Goal: Task Accomplishment & Management: Manage account settings

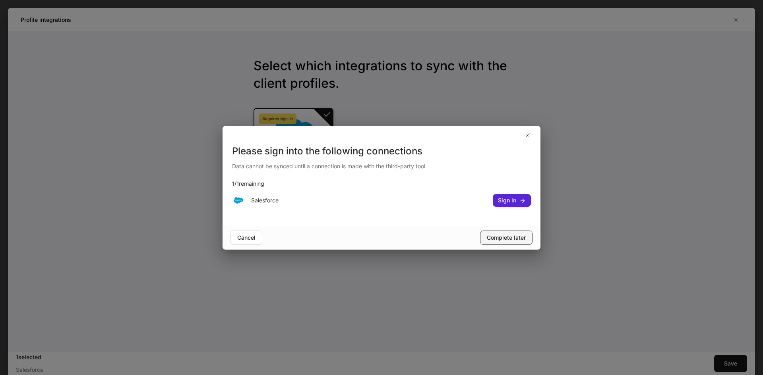
click at [509, 238] on div "Complete later" at bounding box center [506, 238] width 39 height 8
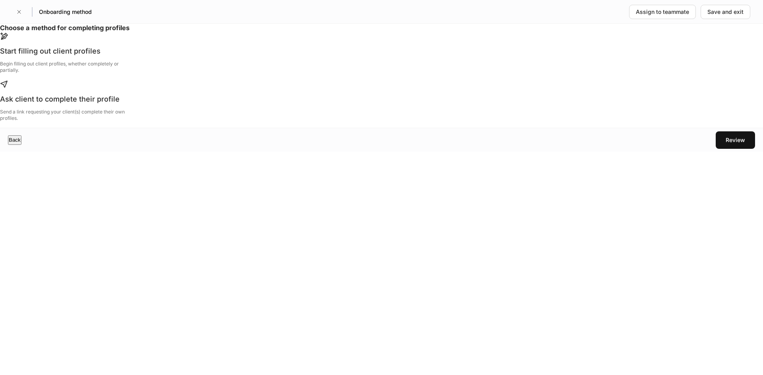
click at [125, 74] on div "Start filling out client profiles Begin filling out client profiles, whether co…" at bounding box center [62, 59] width 125 height 27
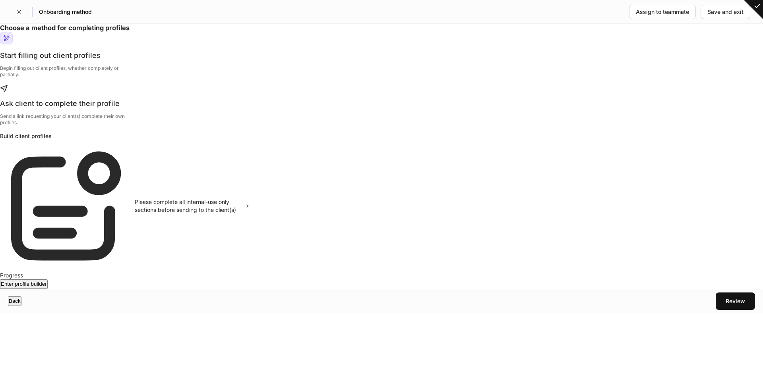
click at [250, 272] on div "Progress" at bounding box center [125, 276] width 250 height 8
click at [238, 214] on div "Please complete all internal-use only sections before sending to the client(s)" at bounding box center [187, 206] width 104 height 16
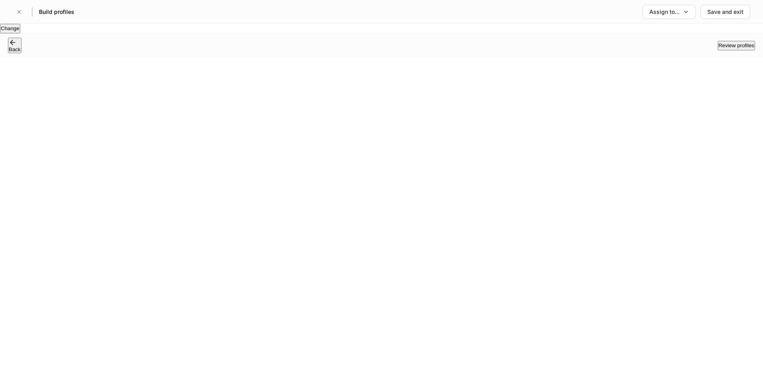
click at [21, 52] on div "Back" at bounding box center [15, 46] width 12 height 14
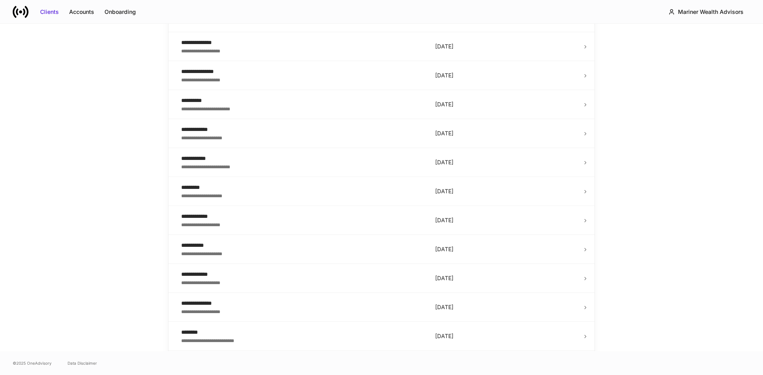
scroll to position [954, 0]
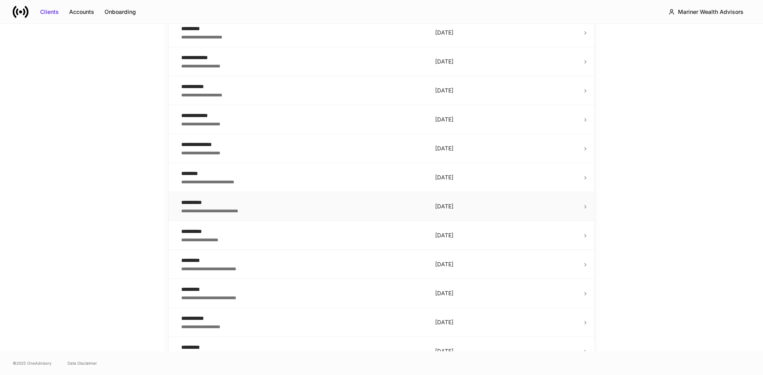
click at [337, 207] on div "**********" at bounding box center [301, 211] width 241 height 8
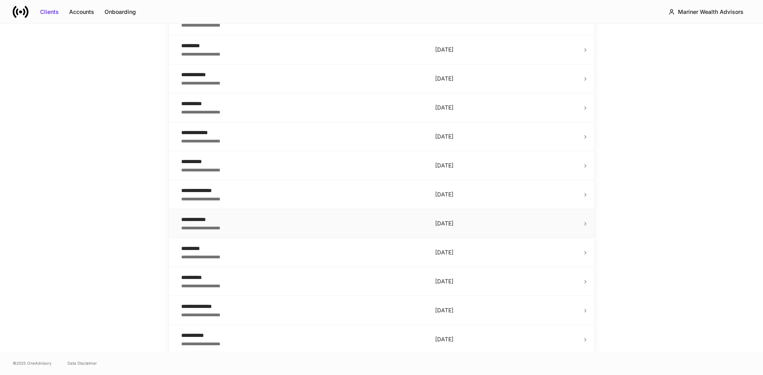
scroll to position [1279, 0]
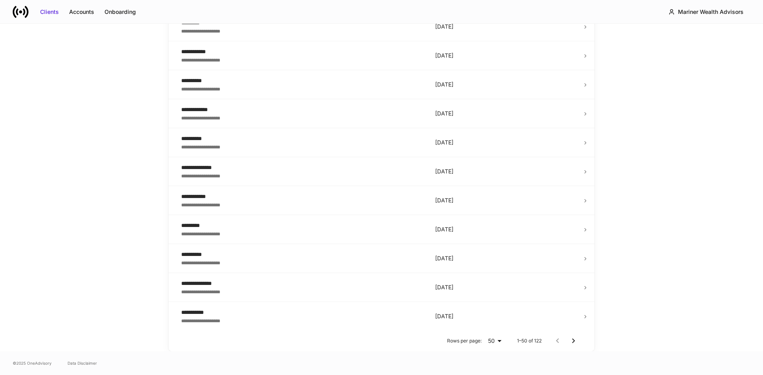
click at [496, 342] on body "**********" at bounding box center [381, 187] width 763 height 375
click at [492, 347] on li "100" at bounding box center [489, 343] width 19 height 8
type input "***"
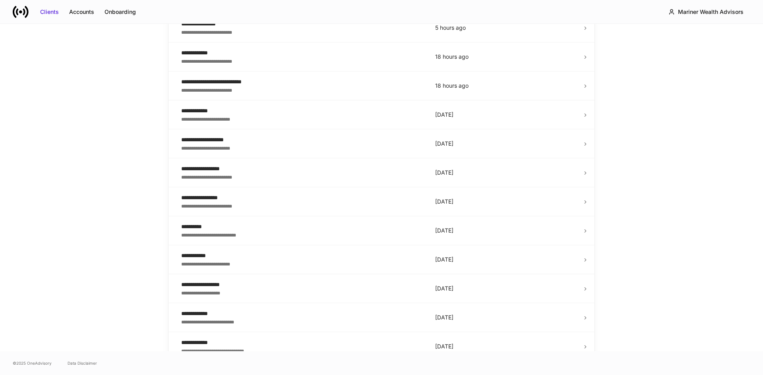
scroll to position [0, 0]
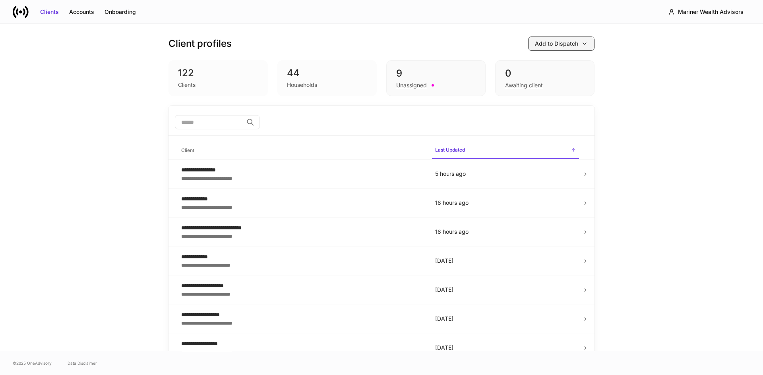
click at [588, 45] on button "Add to Dispatch" at bounding box center [561, 44] width 66 height 14
click at [83, 9] on div at bounding box center [381, 187] width 763 height 375
click at [132, 9] on div "Onboarding" at bounding box center [119, 12] width 31 height 8
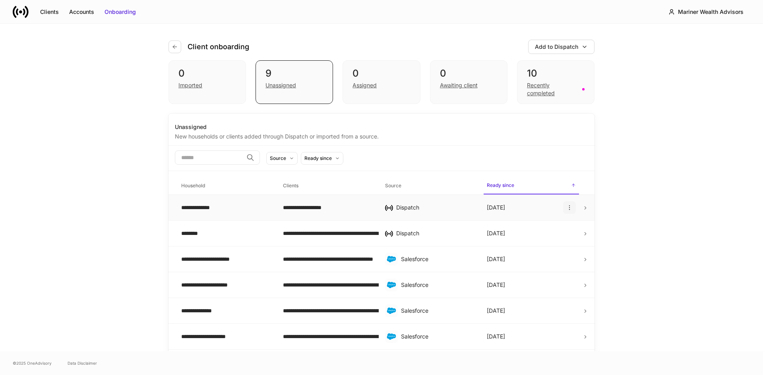
click at [566, 209] on icon "button" at bounding box center [569, 208] width 6 height 6
click at [541, 225] on li "Rename household" at bounding box center [534, 221] width 49 height 8
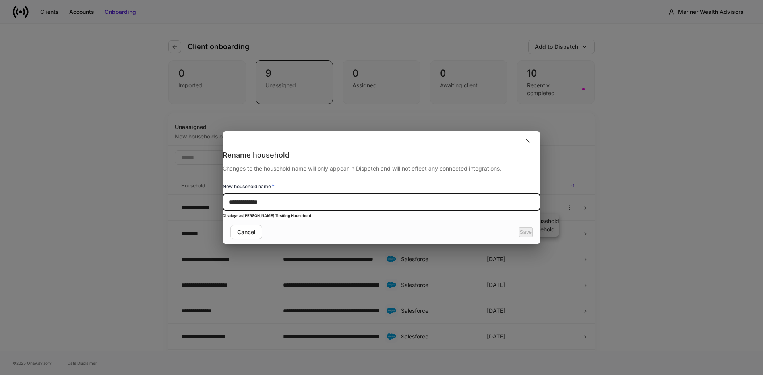
drag, startPoint x: 277, startPoint y: 198, endPoint x: 227, endPoint y: 199, distance: 49.7
click at [227, 199] on div "**********" at bounding box center [381, 186] width 318 height 70
click at [530, 138] on icon "button" at bounding box center [527, 141] width 6 height 6
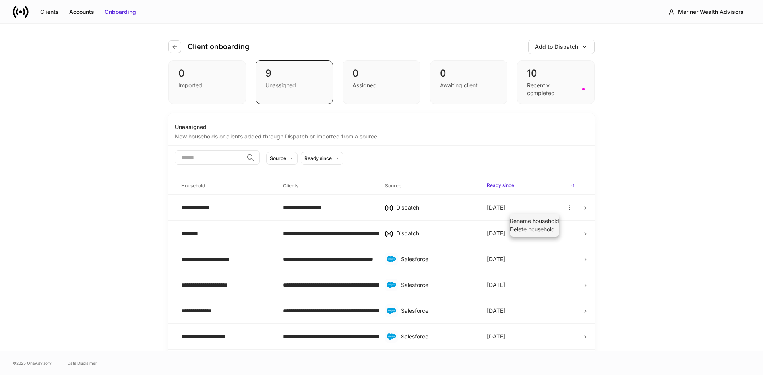
click at [553, 225] on li "Rename household" at bounding box center [534, 221] width 49 height 8
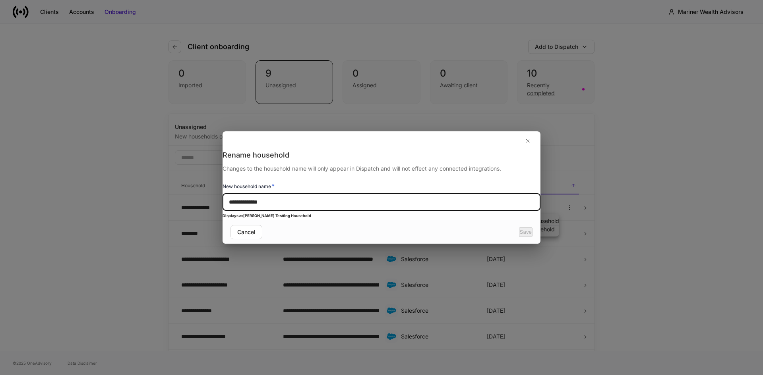
drag, startPoint x: 306, startPoint y: 188, endPoint x: 300, endPoint y: 192, distance: 6.8
click at [302, 191] on div "**********" at bounding box center [381, 197] width 318 height 30
drag, startPoint x: 296, startPoint y: 195, endPoint x: 230, endPoint y: 187, distance: 65.6
click at [230, 187] on div "**********" at bounding box center [381, 186] width 318 height 70
type input "**********"
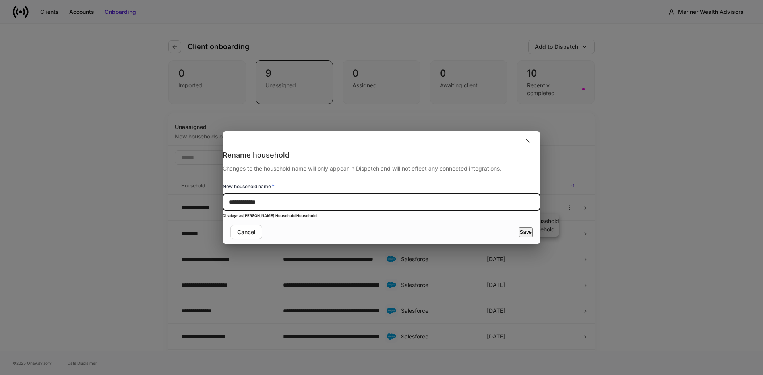
click at [520, 236] on div "Save" at bounding box center [526, 232] width 12 height 8
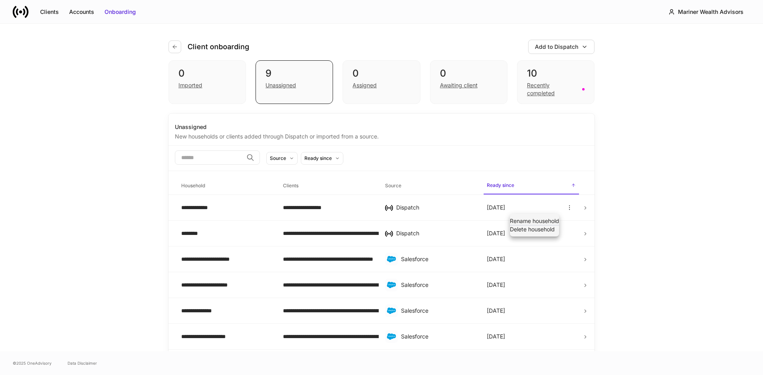
click at [638, 209] on div at bounding box center [381, 187] width 763 height 375
click at [582, 210] on icon at bounding box center [585, 208] width 6 height 6
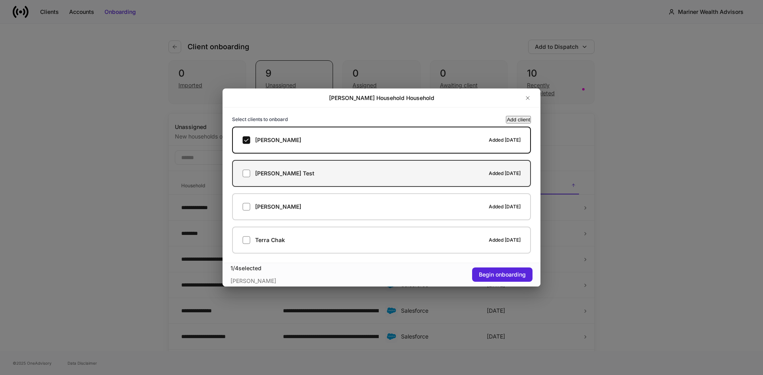
click at [245, 178] on label "Lou Test Added today" at bounding box center [381, 173] width 299 height 27
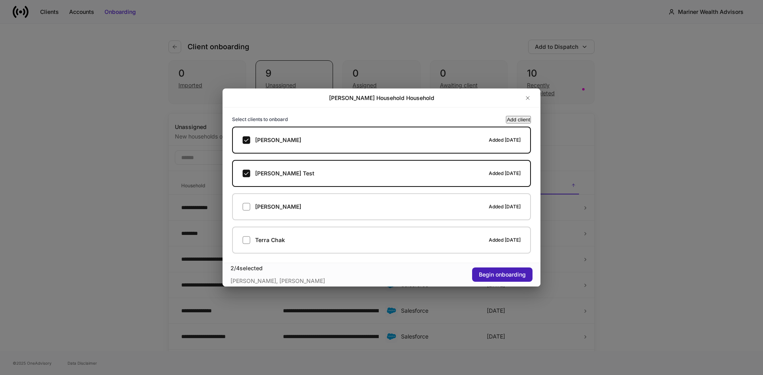
click at [503, 273] on div "Begin onboarding" at bounding box center [502, 275] width 47 height 8
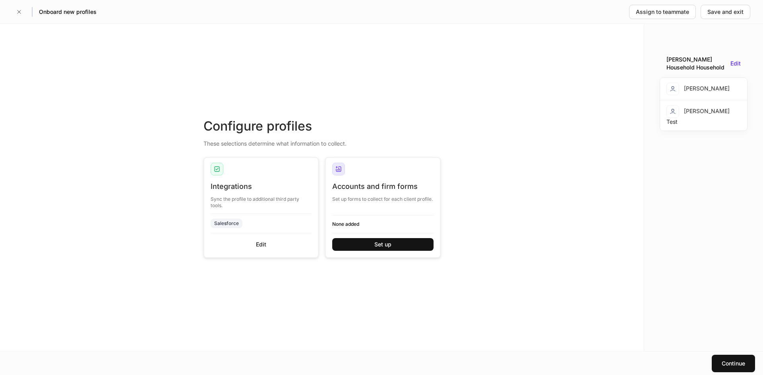
click at [379, 201] on div "Set up forms to collect for each client profile." at bounding box center [382, 197] width 101 height 11
click at [377, 245] on div "Set up" at bounding box center [382, 245] width 17 height 8
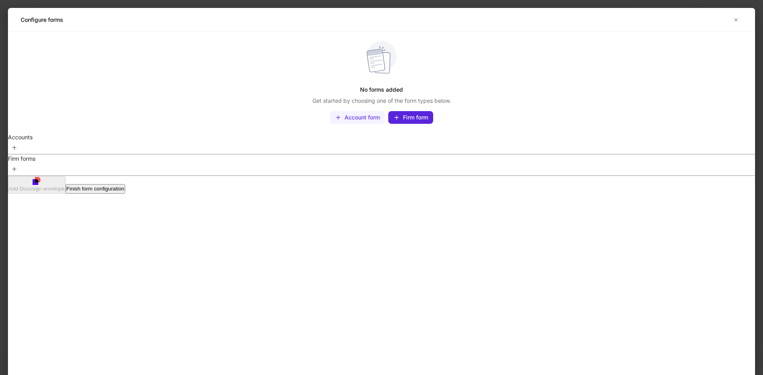
click at [380, 122] on div "Account form" at bounding box center [361, 118] width 35 height 8
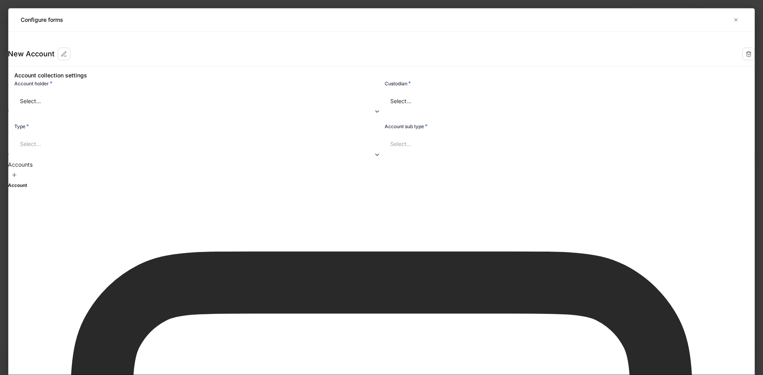
click at [397, 155] on div "Select..." at bounding box center [205, 144] width 382 height 21
click at [389, 128] on body "Onboard new profiles Assign to teammate Save and exit Configure profiles These …" at bounding box center [381, 187] width 763 height 375
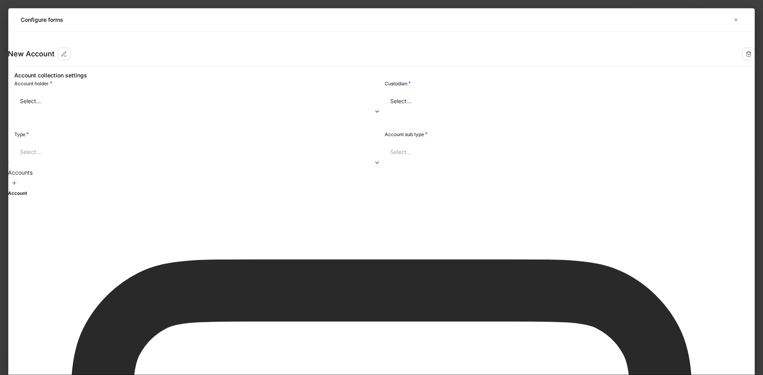
click at [273, 167] on li "********" at bounding box center [339, 163] width 203 height 8
type input "**********"
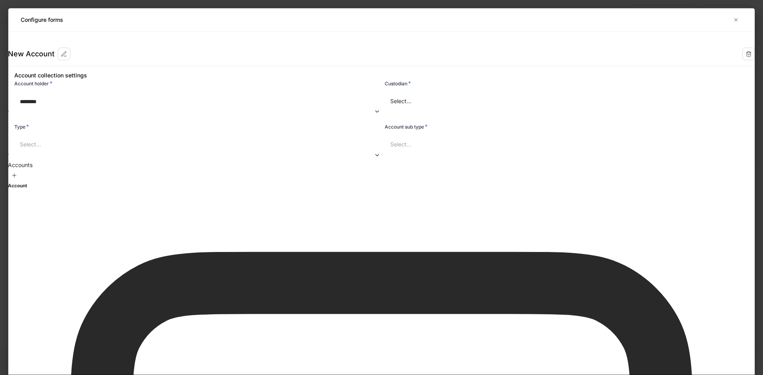
click at [476, 133] on body "**********" at bounding box center [381, 187] width 763 height 375
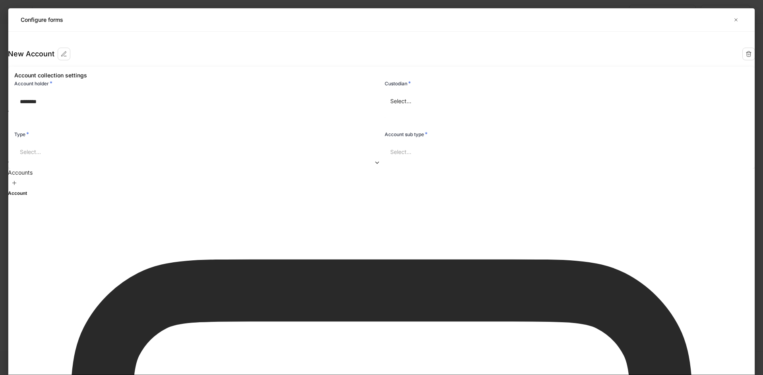
click at [474, 166] on li "Schwab" at bounding box center [549, 162] width 203 height 8
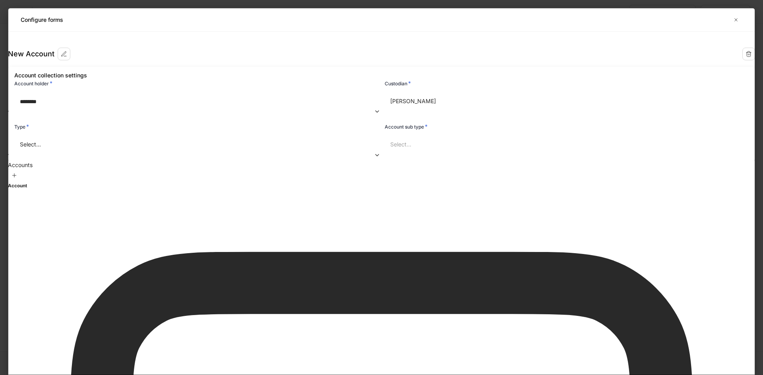
click at [347, 175] on body "**********" at bounding box center [381, 187] width 763 height 375
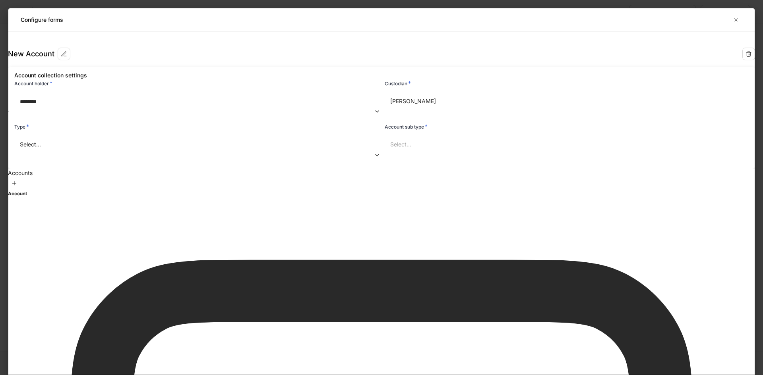
click at [470, 167] on div at bounding box center [381, 187] width 763 height 375
click at [379, 172] on body "**********" at bounding box center [381, 187] width 763 height 375
click at [380, 142] on div at bounding box center [381, 187] width 763 height 375
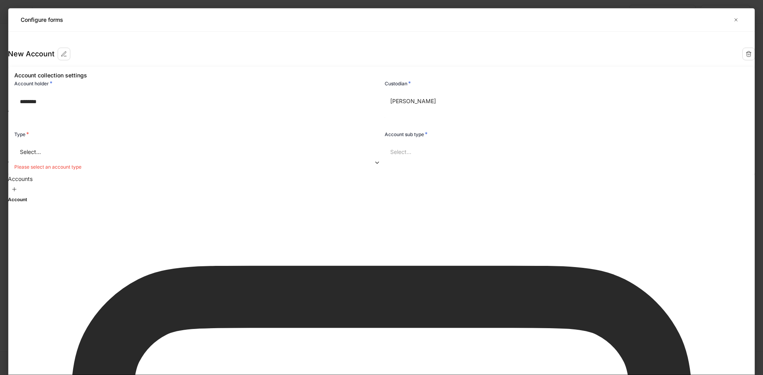
click at [498, 131] on body "**********" at bounding box center [381, 187] width 763 height 375
click at [481, 130] on div at bounding box center [381, 187] width 763 height 375
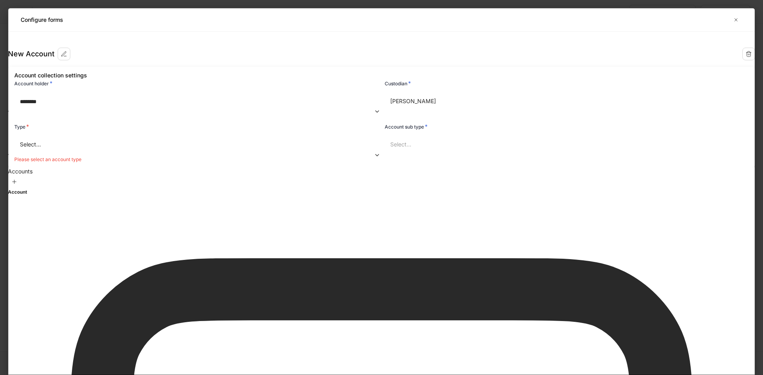
click at [478, 113] on div "Schwab ****** ​" at bounding box center [567, 102] width 364 height 22
click at [478, 137] on body "**********" at bounding box center [381, 187] width 763 height 375
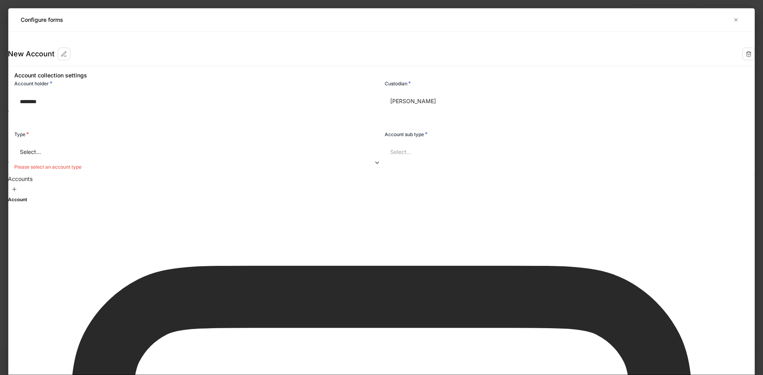
click at [473, 149] on li "Fidelity" at bounding box center [549, 146] width 203 height 8
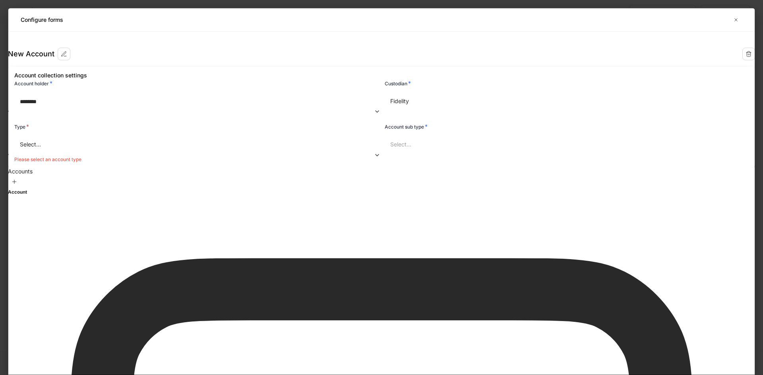
click at [477, 133] on body "**********" at bounding box center [381, 187] width 763 height 375
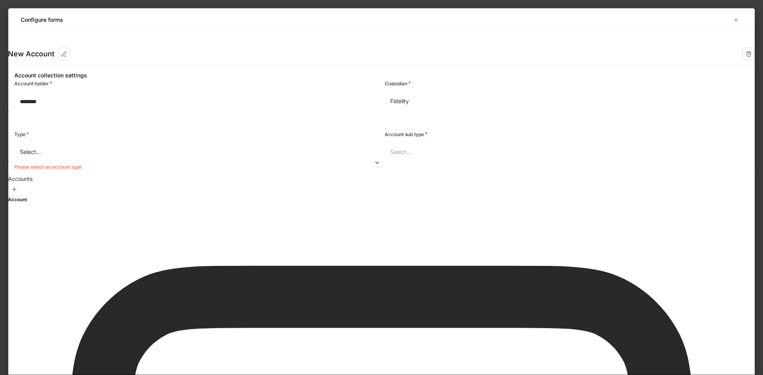
click at [474, 158] on li "Schwab" at bounding box center [549, 154] width 203 height 8
type input "******"
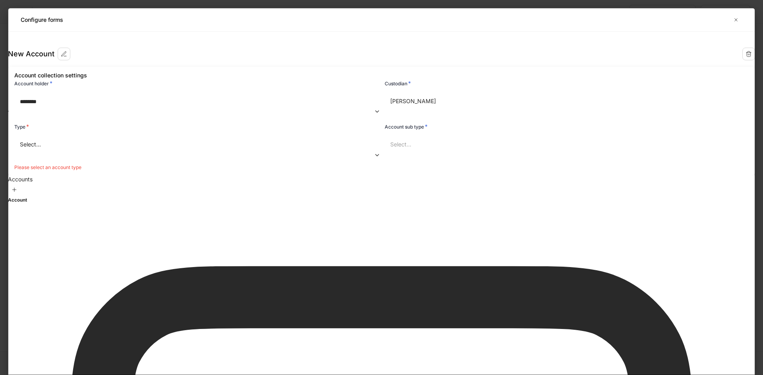
click at [339, 170] on body "**********" at bounding box center [381, 187] width 763 height 375
click at [265, 253] on li "Joint" at bounding box center [339, 250] width 203 height 8
type input "*****"
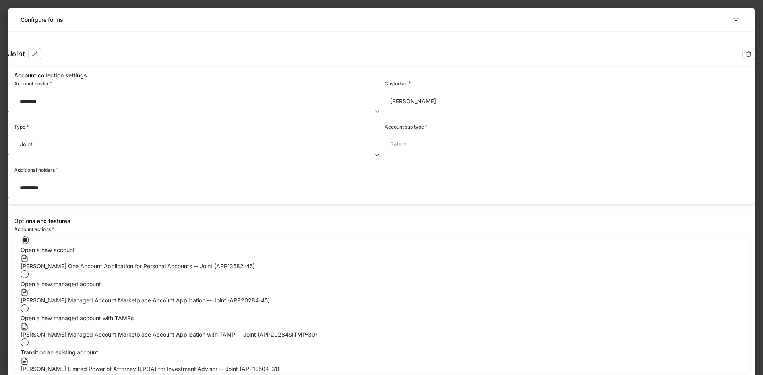
scroll to position [148, 0]
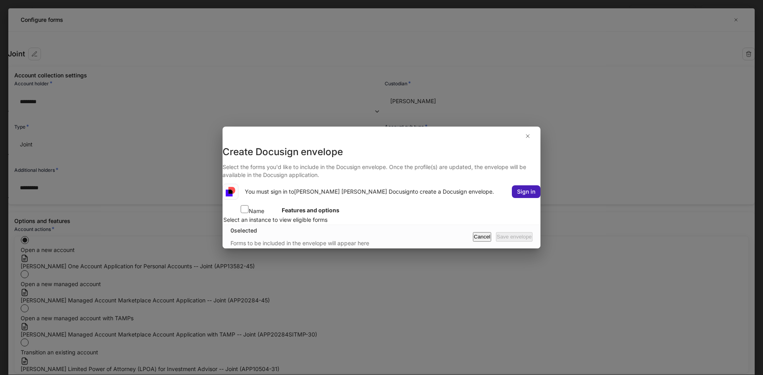
click at [517, 188] on div "Sign in" at bounding box center [526, 192] width 18 height 8
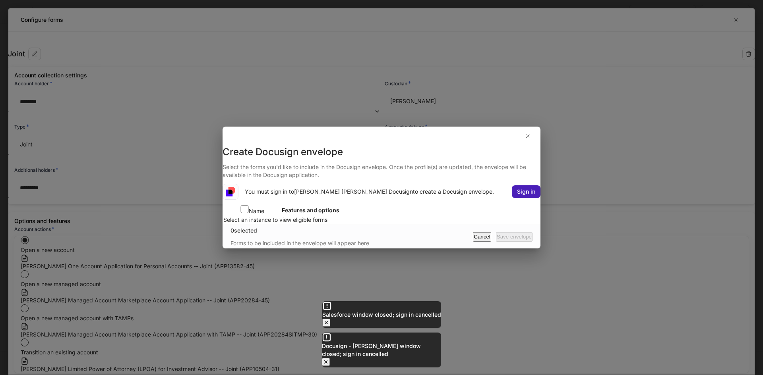
click at [517, 188] on div "Sign in" at bounding box center [526, 192] width 18 height 8
click at [329, 325] on icon "button" at bounding box center [326, 323] width 6 height 6
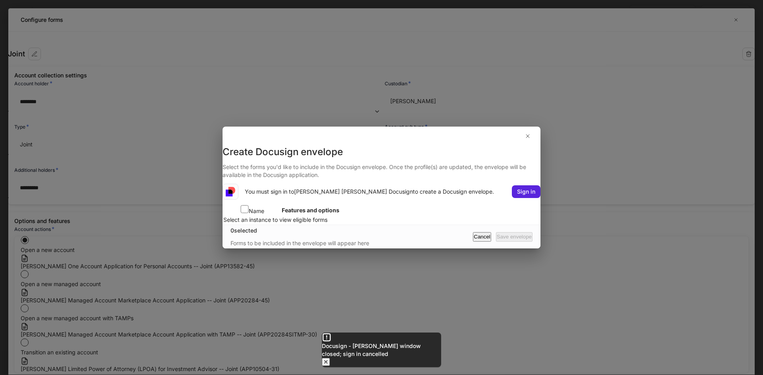
click at [329, 359] on icon "button" at bounding box center [326, 362] width 6 height 6
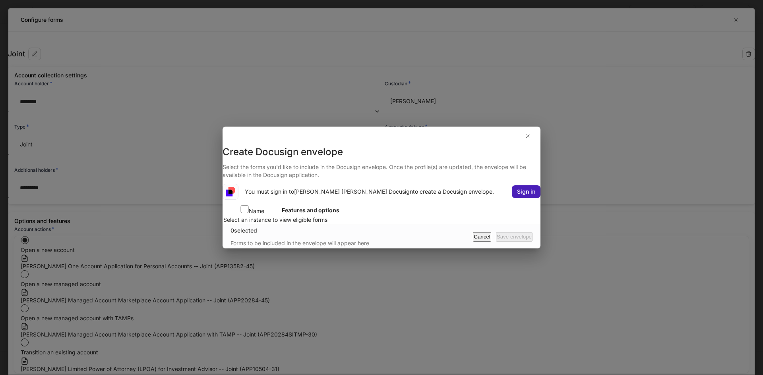
click at [517, 188] on div "Sign in" at bounding box center [526, 192] width 18 height 8
click at [527, 135] on icon "button" at bounding box center [527, 136] width 3 height 3
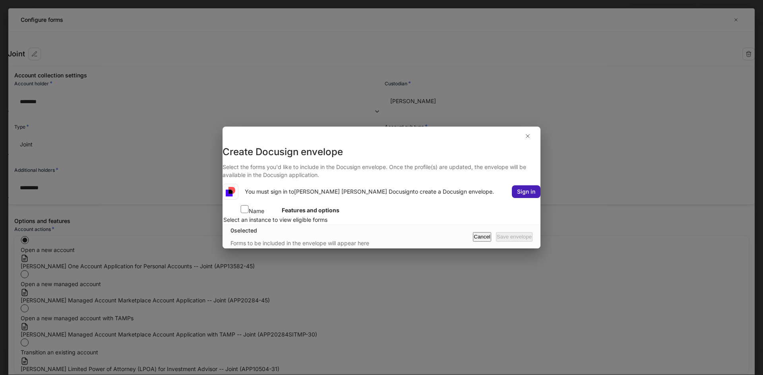
click at [517, 188] on div "Sign in" at bounding box center [526, 192] width 18 height 8
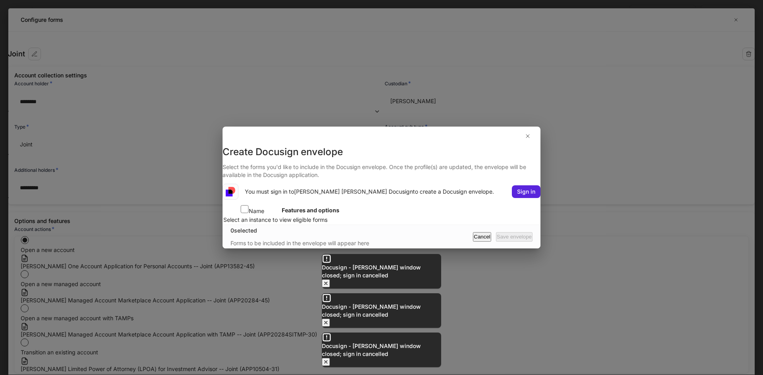
click at [329, 287] on icon "button" at bounding box center [326, 284] width 6 height 6
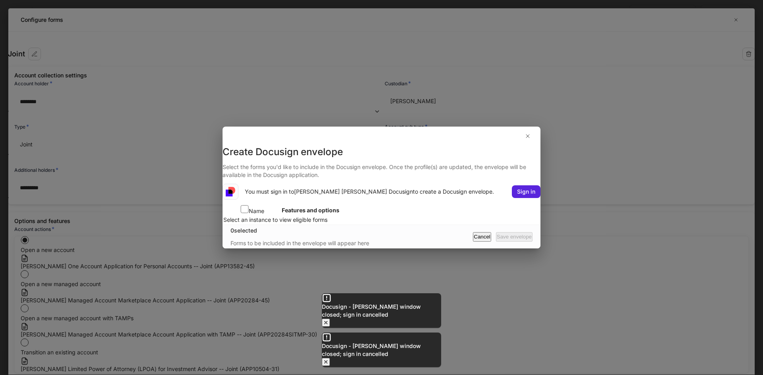
click at [329, 322] on icon "button" at bounding box center [326, 323] width 6 height 6
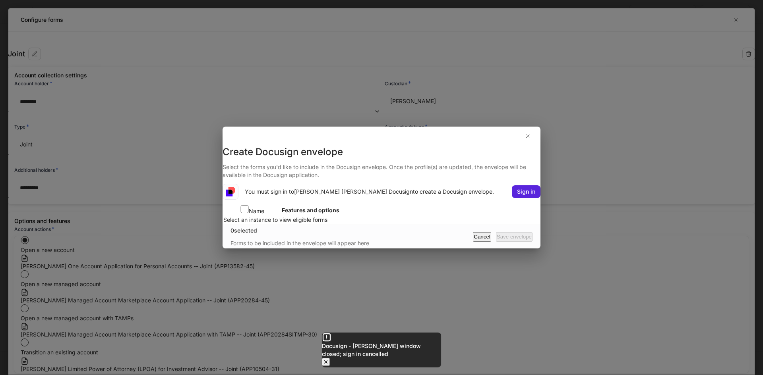
click at [329, 359] on icon "button" at bounding box center [326, 362] width 6 height 6
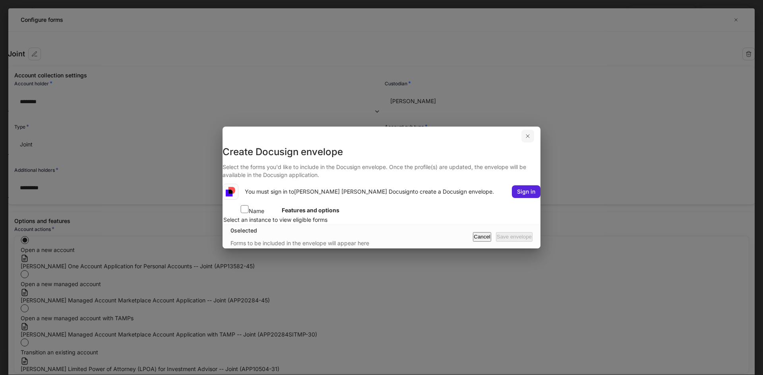
click at [527, 133] on icon "button" at bounding box center [527, 136] width 6 height 6
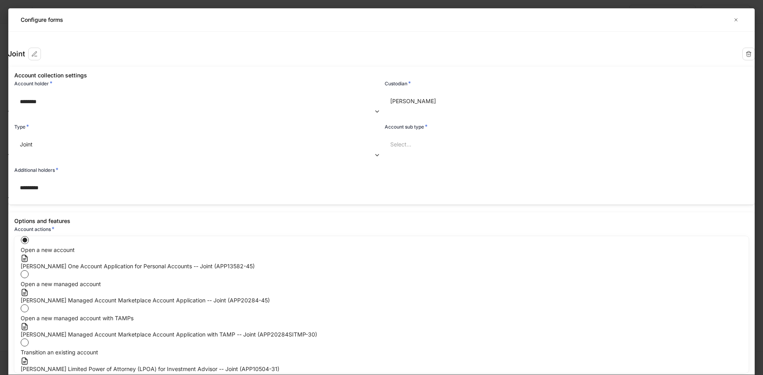
scroll to position [0, 0]
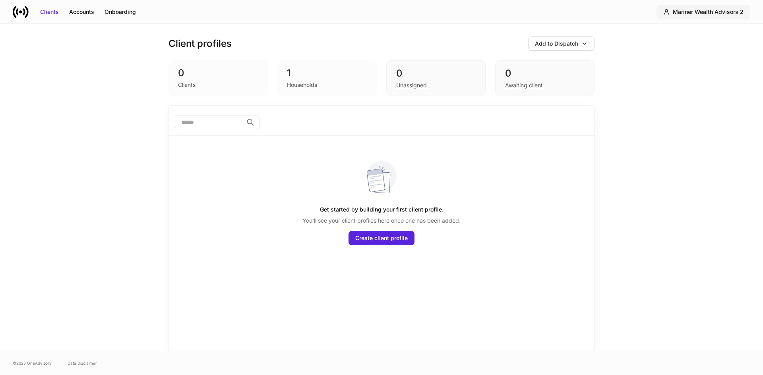
click at [724, 14] on div "Mariner Wealth Advisors 2" at bounding box center [708, 12] width 71 height 8
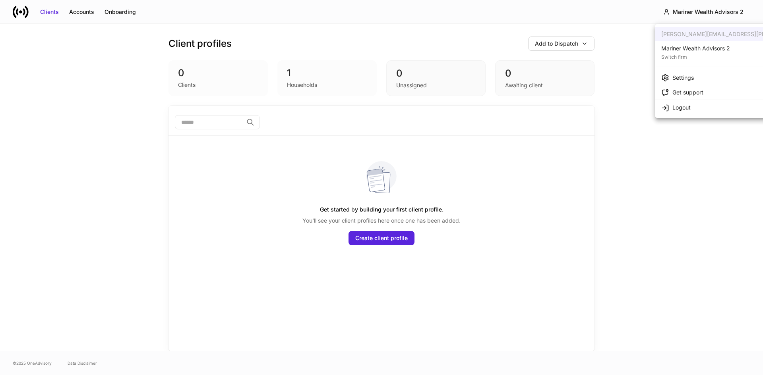
click at [689, 78] on div "Settings" at bounding box center [682, 78] width 21 height 8
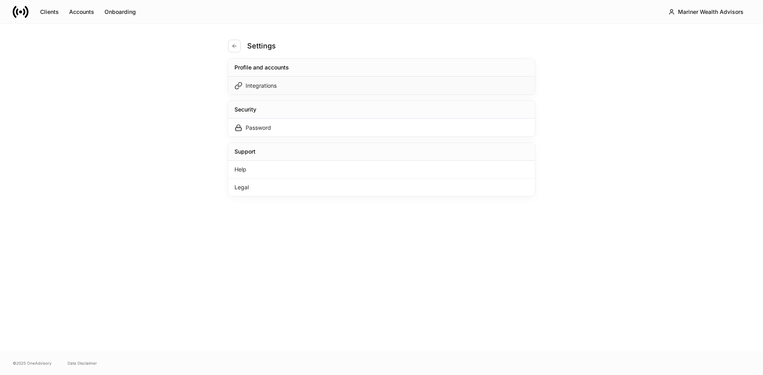
click at [327, 84] on div "Integrations" at bounding box center [381, 86] width 307 height 18
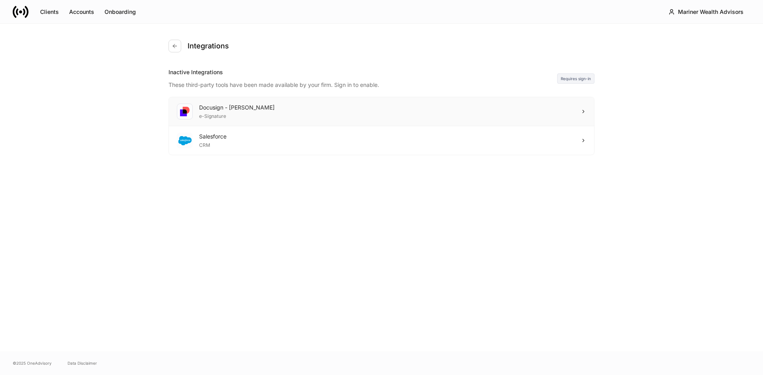
click at [565, 112] on div "Docusign - [PERSON_NAME] e-Signature" at bounding box center [381, 111] width 425 height 29
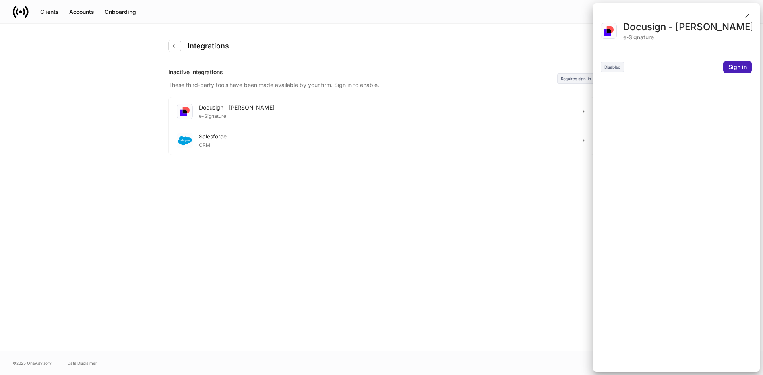
click at [739, 67] on div "Sign in" at bounding box center [737, 67] width 18 height 8
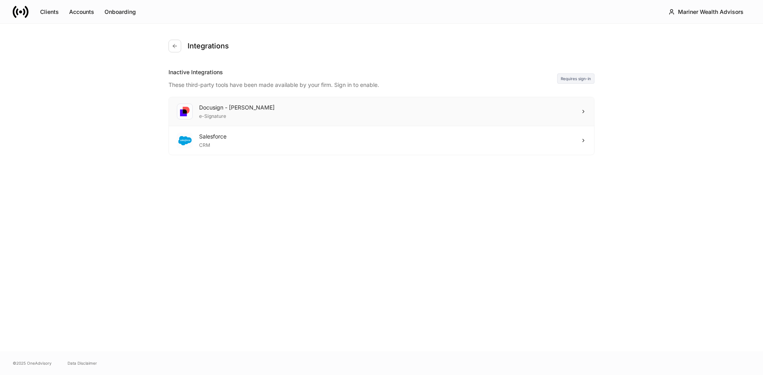
click at [450, 108] on div "Docusign - [PERSON_NAME] e-Signature" at bounding box center [381, 111] width 425 height 29
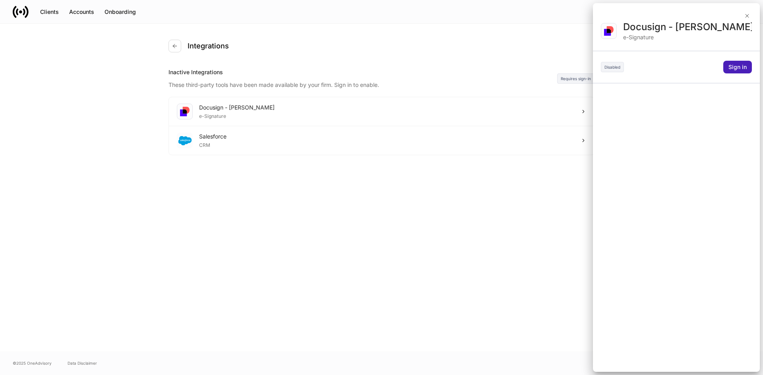
click at [737, 70] on div "Sign in" at bounding box center [737, 67] width 18 height 8
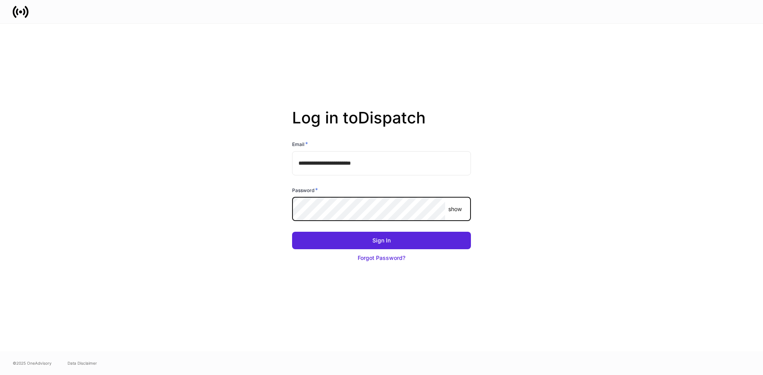
click at [292, 232] on button "Sign In" at bounding box center [381, 240] width 179 height 17
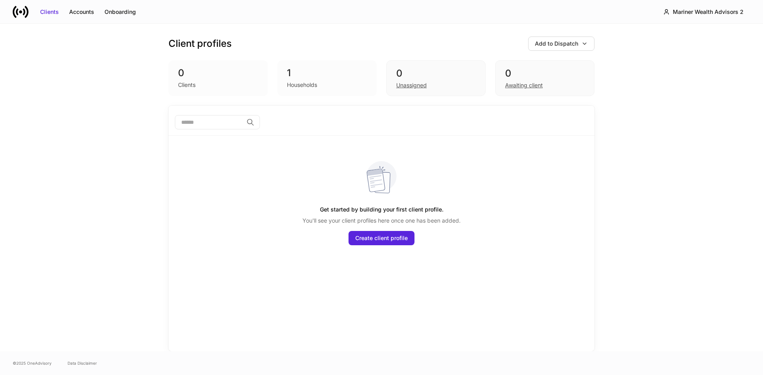
click at [291, 83] on div "Households" at bounding box center [302, 85] width 30 height 8
click at [291, 75] on div "1" at bounding box center [327, 73] width 80 height 13
click at [288, 71] on div "1" at bounding box center [327, 73] width 80 height 13
click at [313, 85] on div "Households" at bounding box center [302, 85] width 30 height 8
click at [268, 73] on div "0 Clients 1 Households 0 Unassigned 0 Awaiting client" at bounding box center [381, 78] width 426 height 36
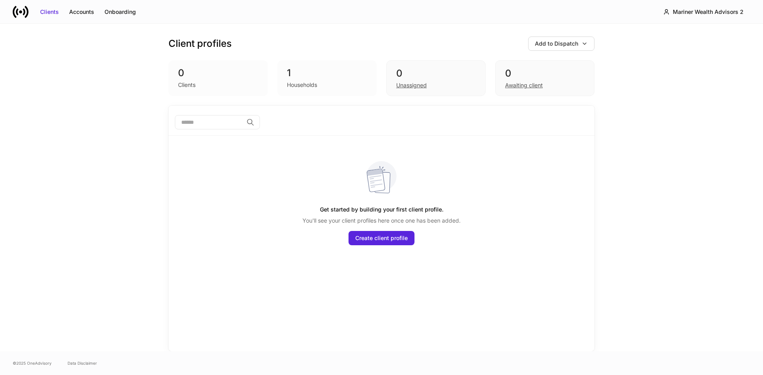
drag, startPoint x: 209, startPoint y: 79, endPoint x: 202, endPoint y: 80, distance: 6.4
click at [207, 80] on div "Clients" at bounding box center [218, 84] width 80 height 10
drag, startPoint x: 185, startPoint y: 82, endPoint x: 189, endPoint y: 80, distance: 4.4
click at [187, 81] on div "Clients" at bounding box center [186, 85] width 17 height 8
click at [511, 72] on div "0" at bounding box center [544, 73] width 79 height 13
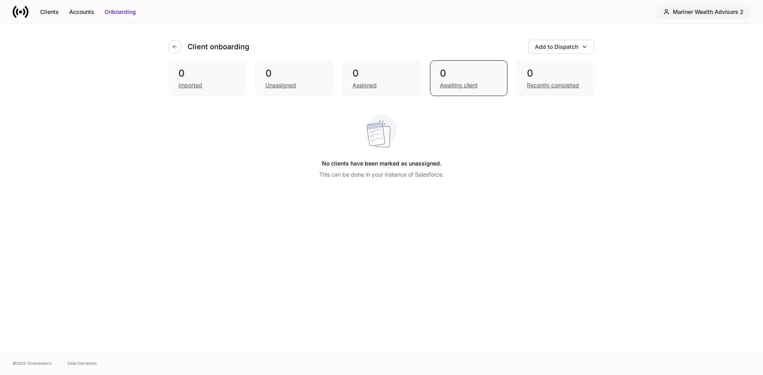
click at [714, 11] on div "Mariner Wealth Advisors 2" at bounding box center [708, 12] width 71 height 8
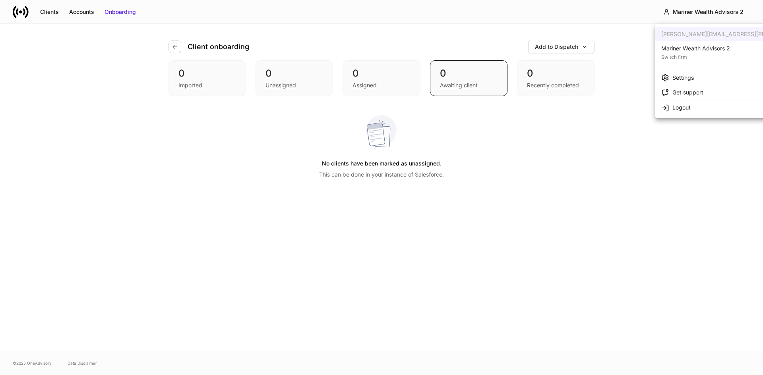
click at [683, 54] on div "Switch firm" at bounding box center [695, 56] width 69 height 8
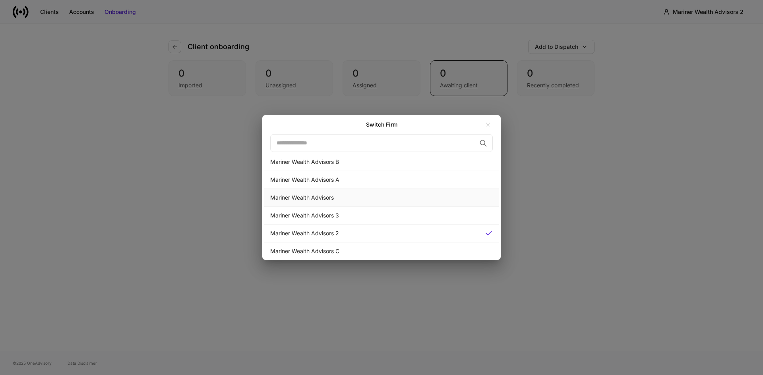
click at [333, 200] on div "Mariner Wealth Advisors" at bounding box center [381, 198] width 222 height 8
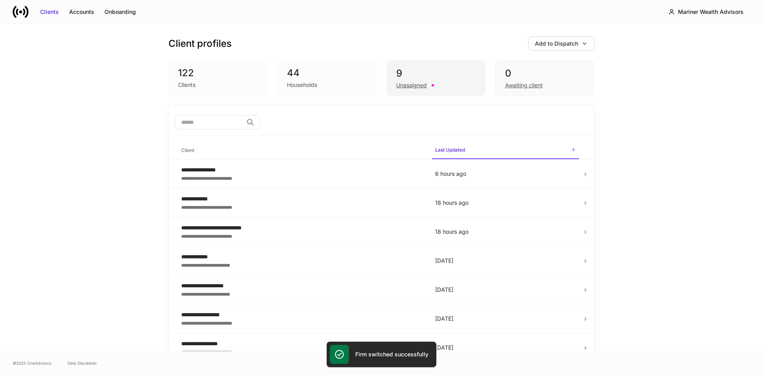
click at [400, 87] on div "Unassigned" at bounding box center [411, 85] width 31 height 8
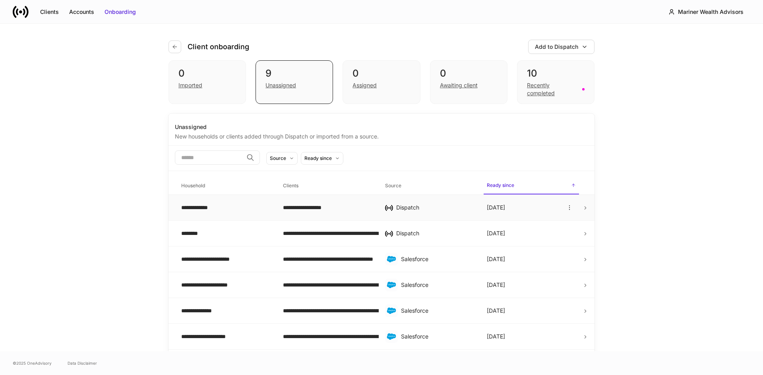
click at [584, 209] on icon at bounding box center [585, 208] width 6 height 6
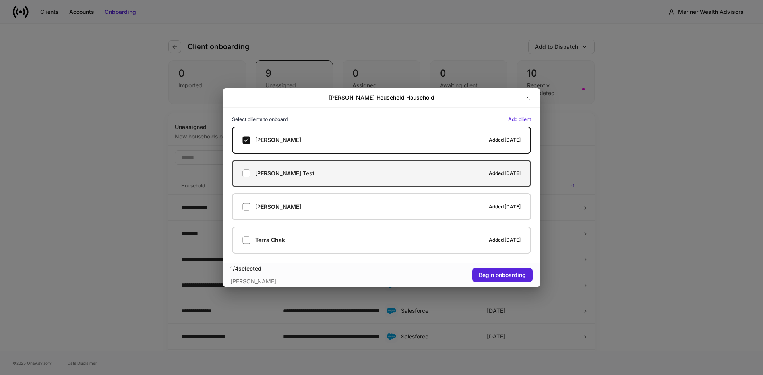
click at [246, 169] on label "Lou Test Added today" at bounding box center [381, 173] width 299 height 27
click at [522, 102] on button "button" at bounding box center [527, 97] width 13 height 13
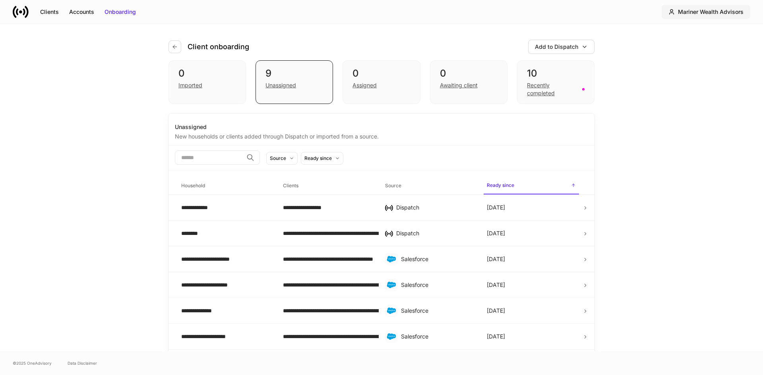
click at [685, 15] on div "Mariner Wealth Advisors" at bounding box center [711, 12] width 66 height 8
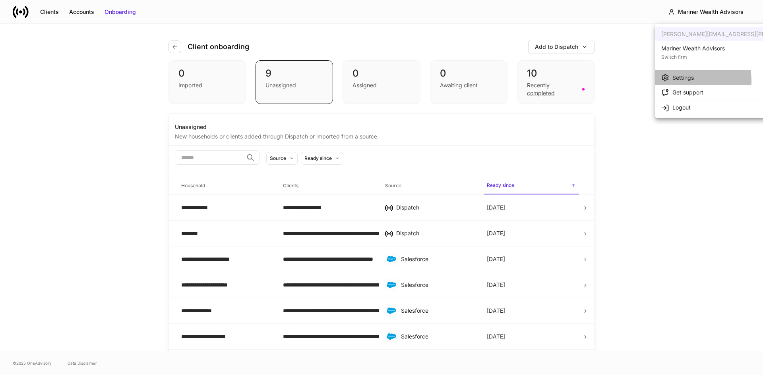
click at [680, 81] on div "Settings" at bounding box center [682, 78] width 21 height 8
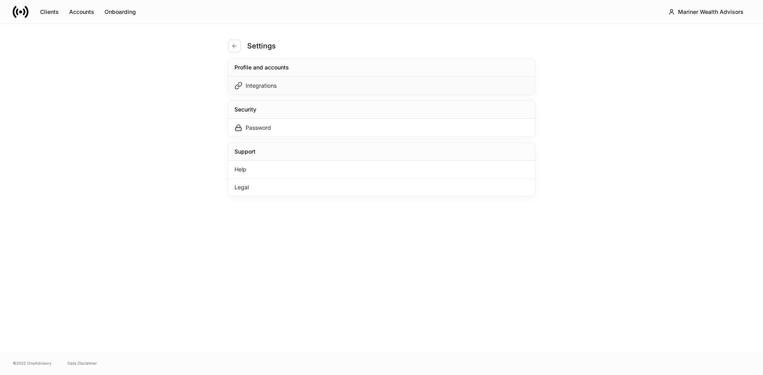
click at [270, 91] on div "Integrations" at bounding box center [381, 86] width 307 height 18
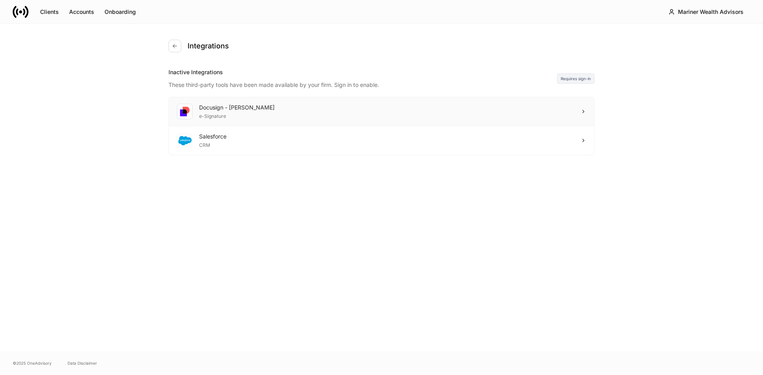
click at [385, 112] on div "Docusign - Schwab e-Signature" at bounding box center [381, 111] width 425 height 29
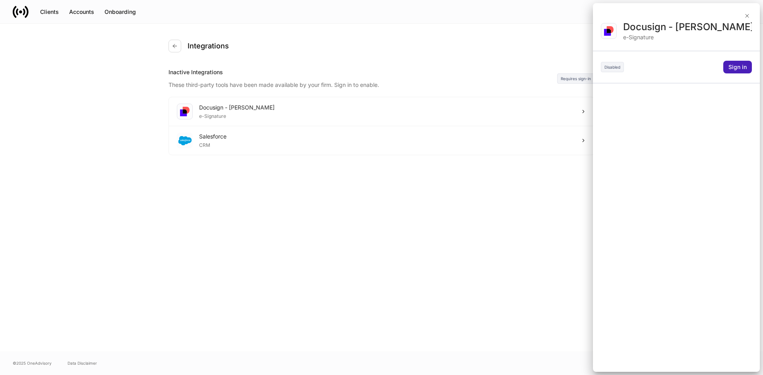
click at [736, 71] on div "Sign in" at bounding box center [737, 67] width 18 height 8
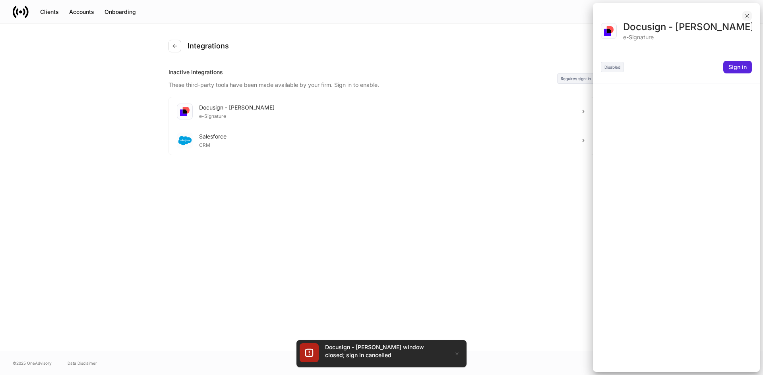
click at [745, 16] on icon "button" at bounding box center [747, 16] width 6 height 6
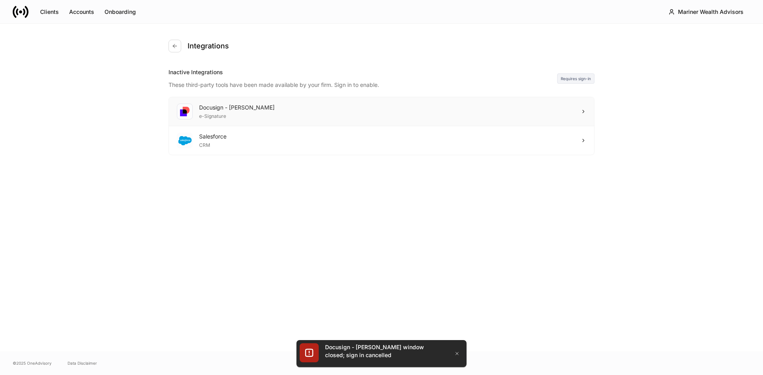
click at [313, 110] on div "Docusign - Schwab e-Signature" at bounding box center [381, 111] width 425 height 29
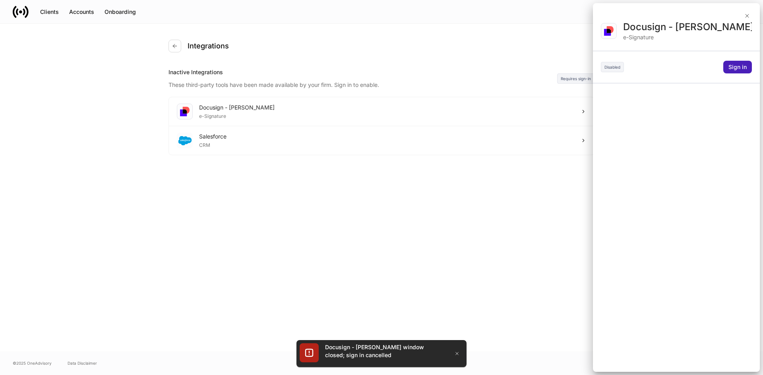
click at [737, 67] on div "Sign in" at bounding box center [737, 67] width 18 height 8
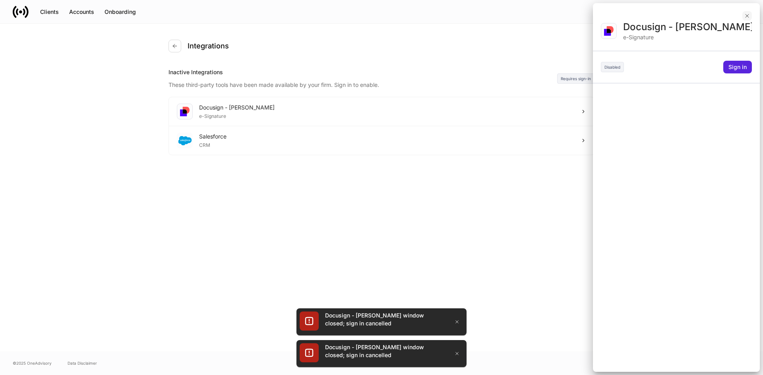
click at [747, 16] on icon "button" at bounding box center [747, 16] width 6 height 6
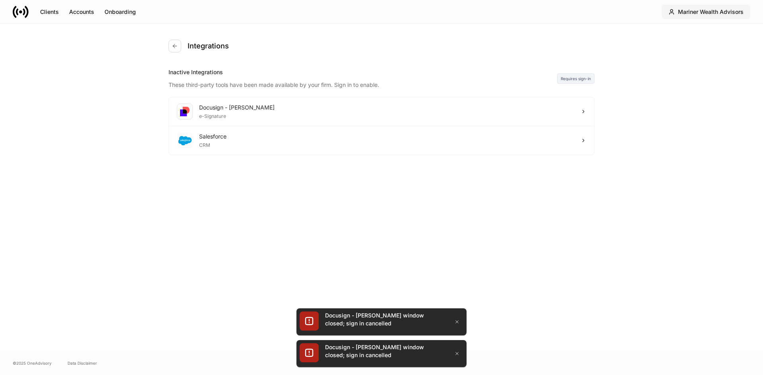
click at [706, 18] on button "Mariner Wealth Advisors" at bounding box center [706, 12] width 89 height 14
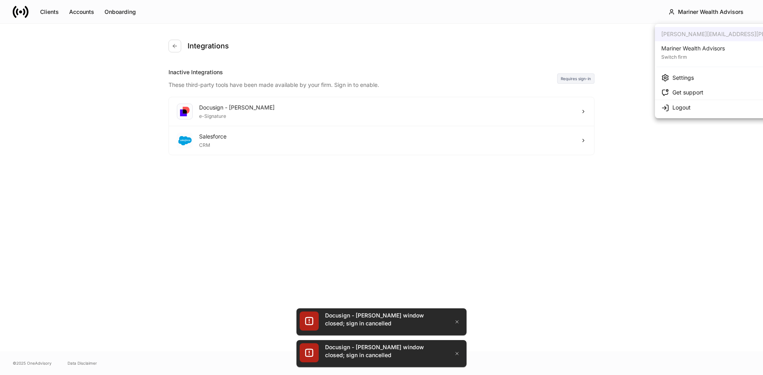
click at [391, 113] on div at bounding box center [381, 187] width 763 height 375
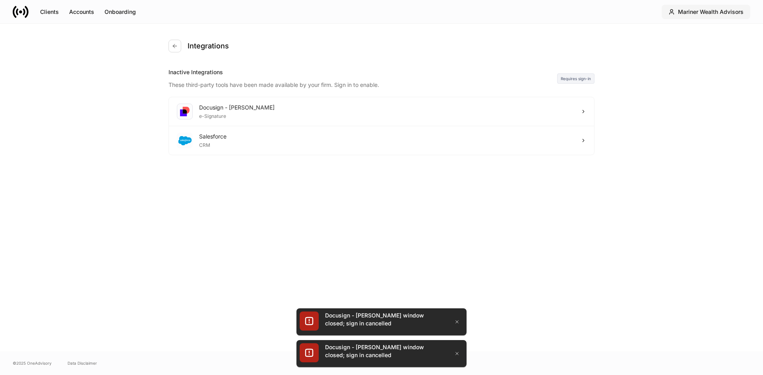
click at [712, 12] on div "Mariner Wealth Advisors" at bounding box center [711, 12] width 66 height 8
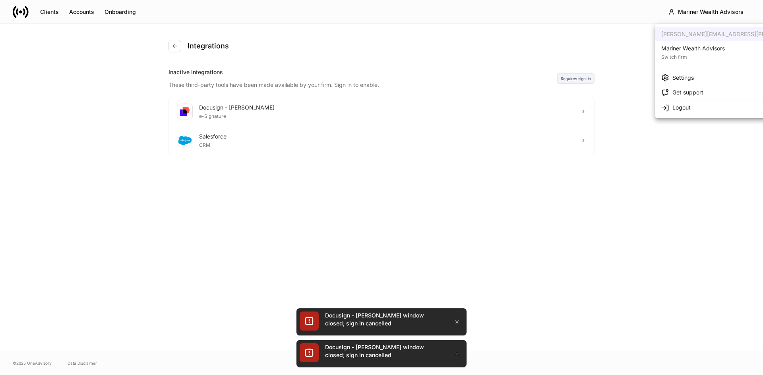
click at [683, 79] on div "Settings" at bounding box center [682, 78] width 21 height 8
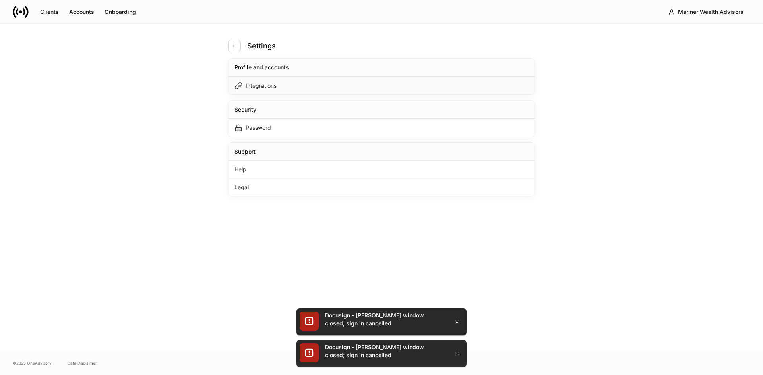
click at [327, 90] on div "Integrations" at bounding box center [381, 86] width 307 height 18
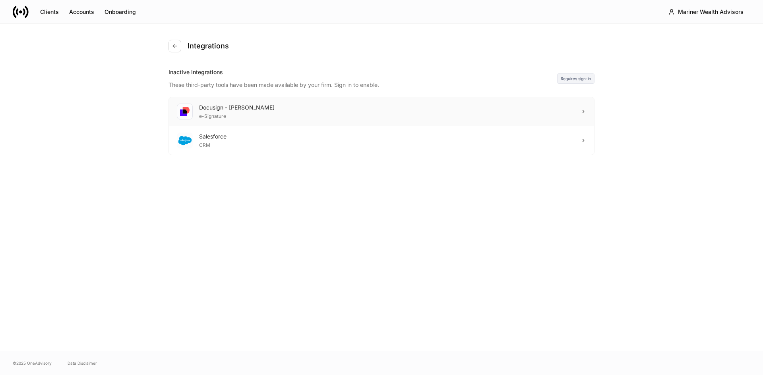
click at [387, 115] on div "Docusign - [PERSON_NAME] e-Signature" at bounding box center [381, 111] width 425 height 29
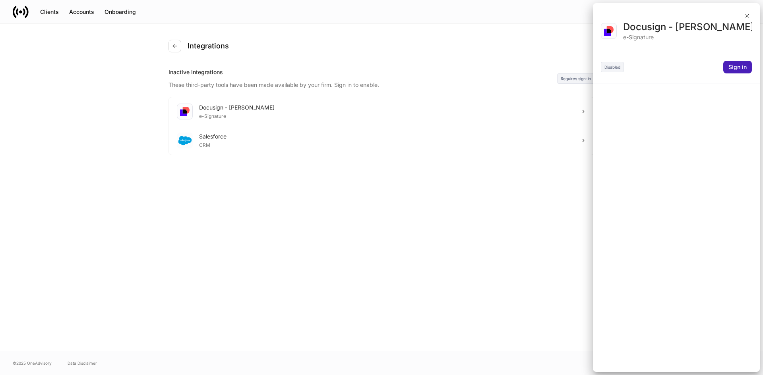
click at [740, 67] on div "Sign in" at bounding box center [737, 67] width 18 height 8
click at [728, 68] on button "Sign in" at bounding box center [737, 67] width 29 height 13
click at [727, 69] on button "Sign in" at bounding box center [737, 67] width 29 height 13
click at [737, 68] on div "Sign in" at bounding box center [737, 67] width 18 height 8
click at [747, 18] on icon "button" at bounding box center [747, 16] width 6 height 6
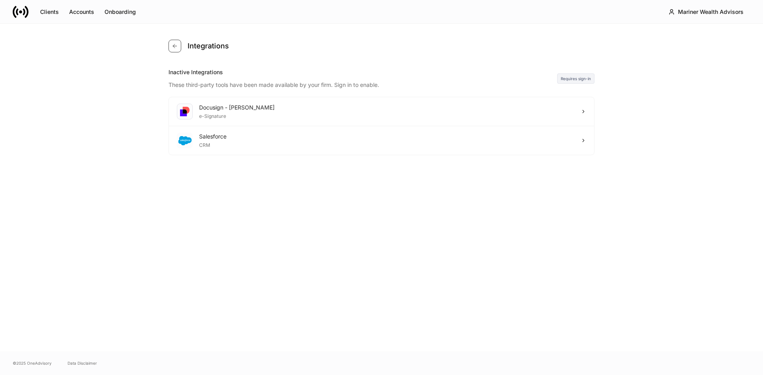
click at [176, 49] on button "button" at bounding box center [174, 46] width 13 height 13
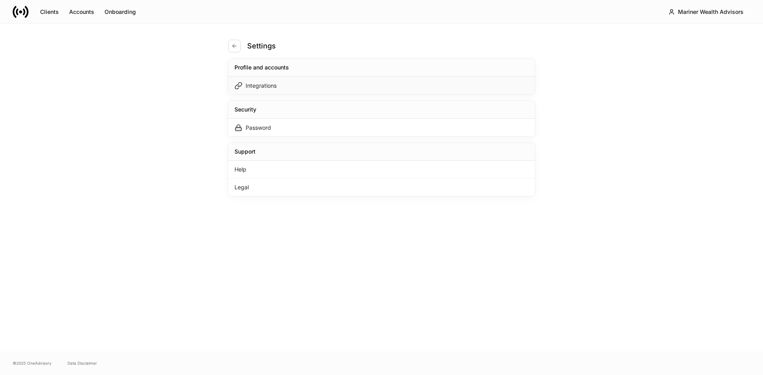
click at [299, 87] on div "Integrations" at bounding box center [381, 86] width 307 height 18
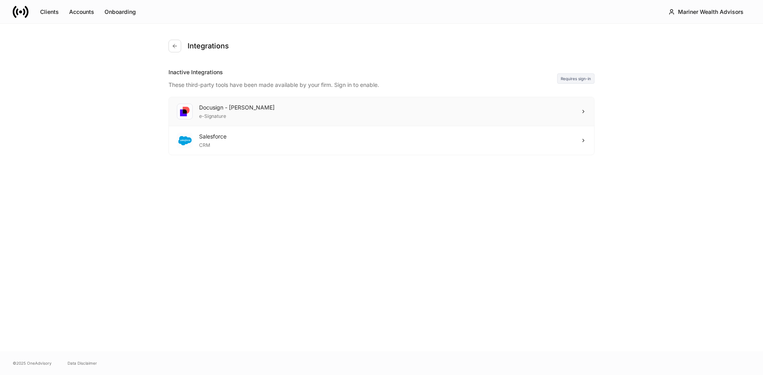
click at [253, 110] on div "Docusign - Schwab e-Signature" at bounding box center [381, 111] width 425 height 29
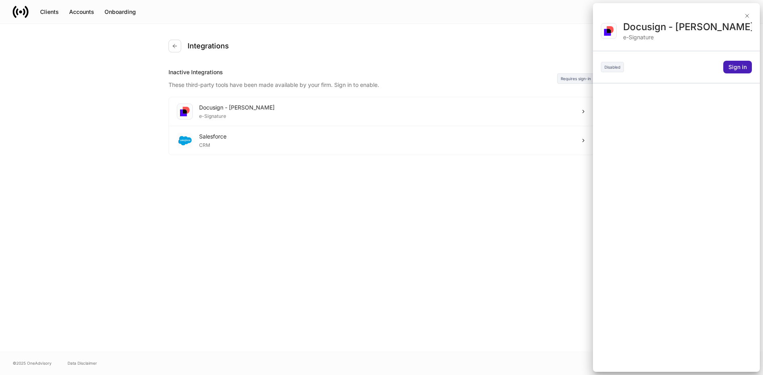
click at [741, 68] on div "Sign in" at bounding box center [737, 67] width 18 height 8
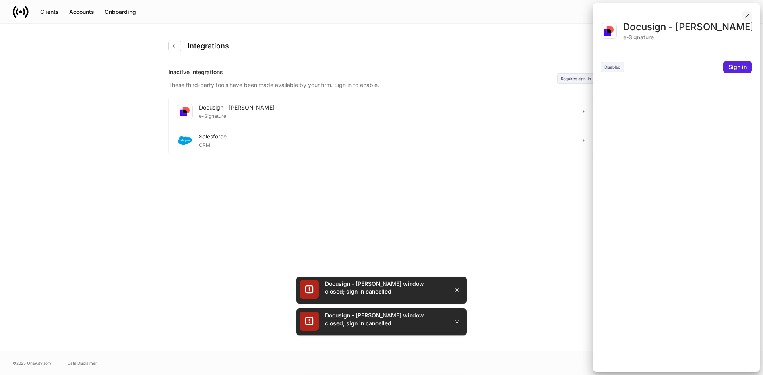
click at [745, 18] on icon "button" at bounding box center [747, 16] width 6 height 6
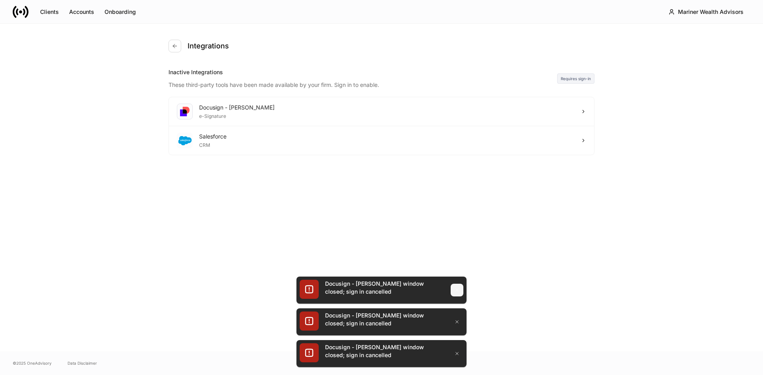
click at [459, 290] on icon "button" at bounding box center [457, 290] width 6 height 6
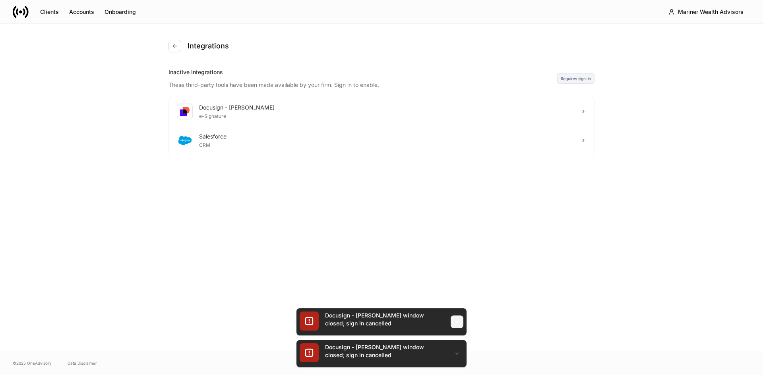
click at [457, 324] on icon "button" at bounding box center [457, 322] width 6 height 6
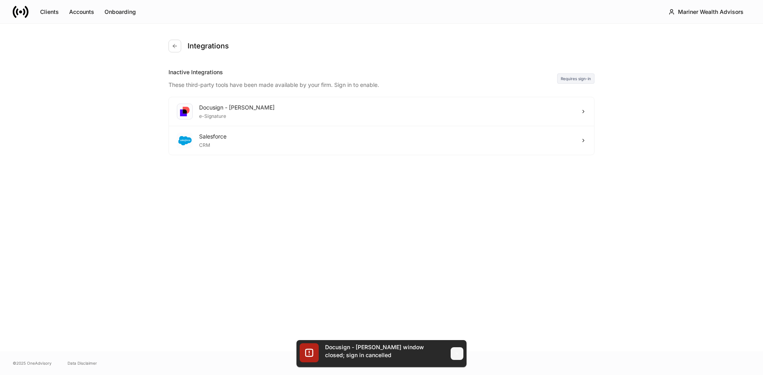
click at [461, 360] on button "button" at bounding box center [457, 354] width 13 height 13
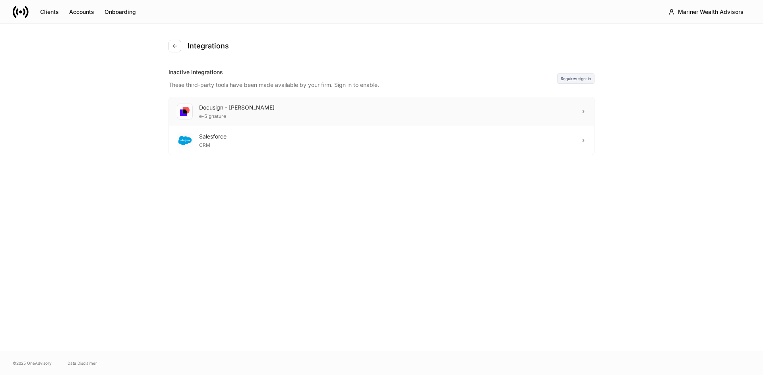
click at [578, 122] on div "Docusign - Schwab e-Signature" at bounding box center [381, 111] width 425 height 29
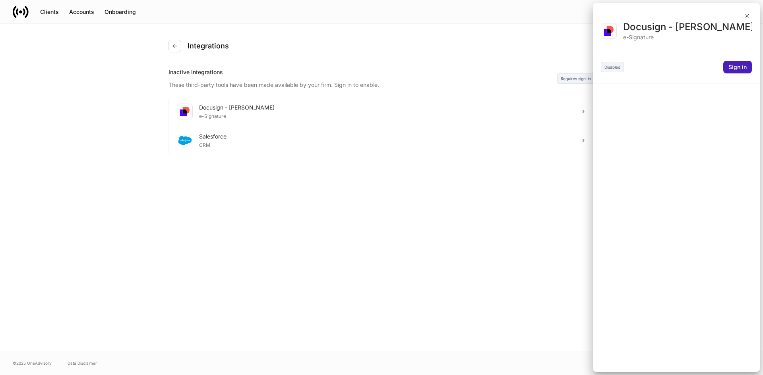
click at [733, 68] on div "Sign in" at bounding box center [737, 67] width 18 height 8
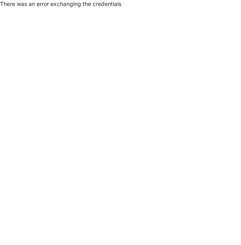
click at [99, 8] on html "There was an error exchanging the credentials" at bounding box center [120, 4] width 241 height 8
